Goal: Check status: Check status

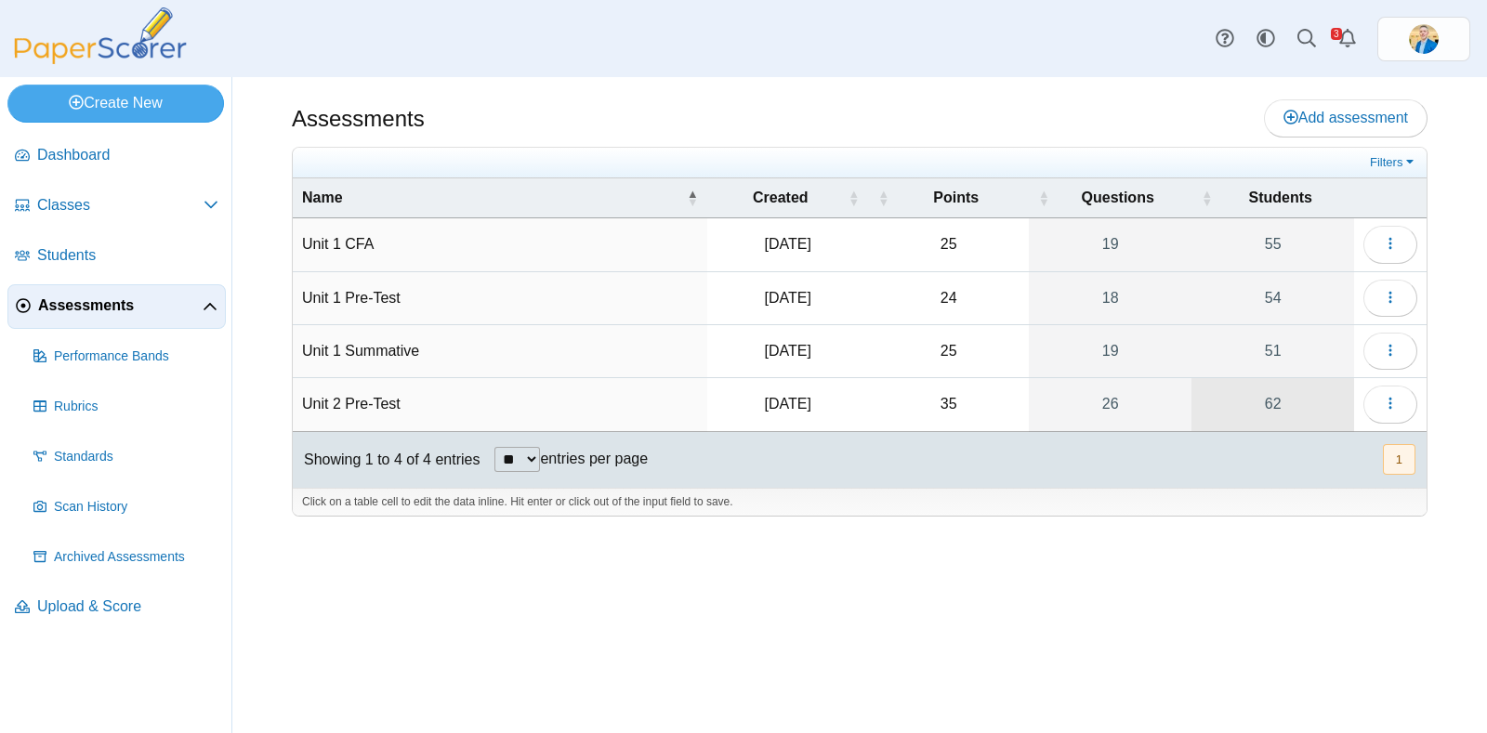
click at [1277, 392] on link "62" at bounding box center [1272, 404] width 163 height 52
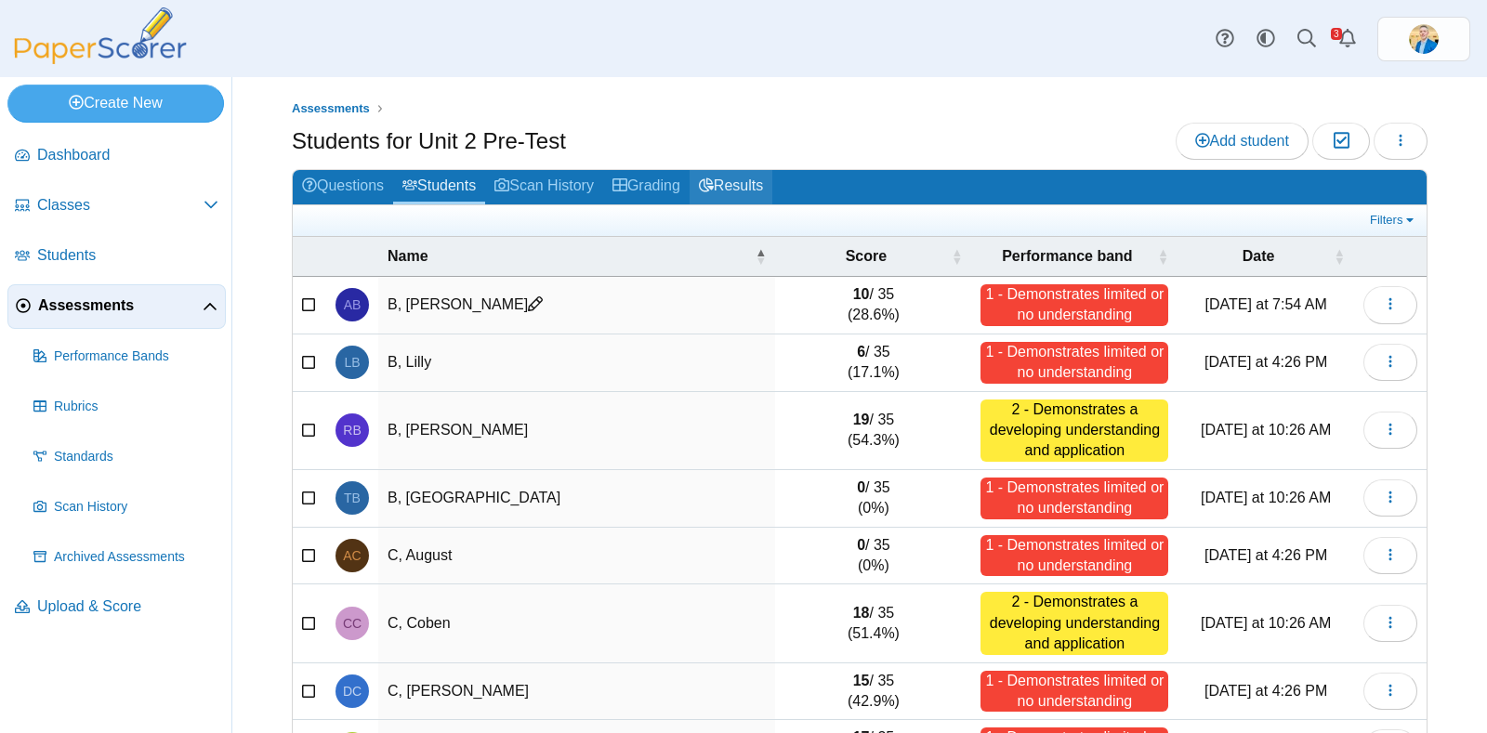
click at [743, 186] on link "Results" at bounding box center [731, 187] width 83 height 34
